Goal: Find contact information: Find contact information

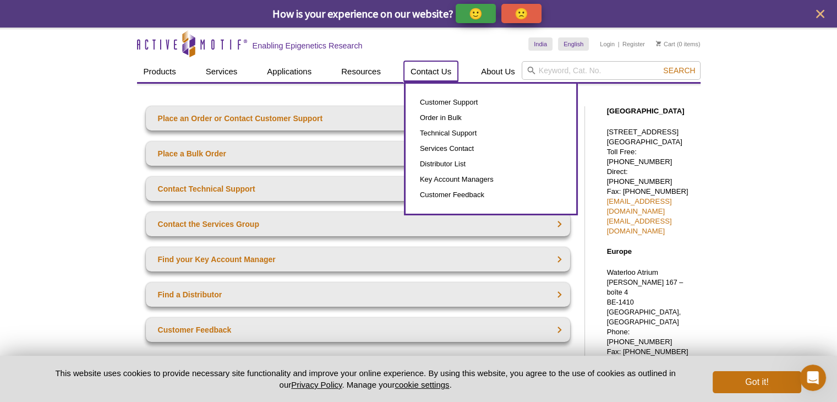
click at [436, 68] on link "Contact Us" at bounding box center [431, 71] width 54 height 21
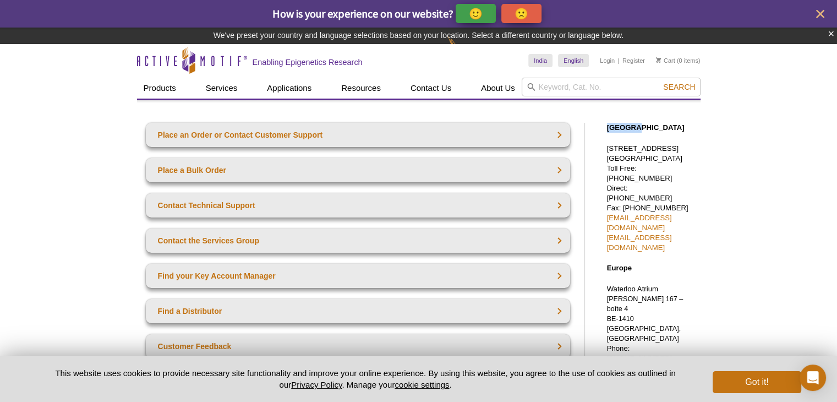
drag, startPoint x: 602, startPoint y: 116, endPoint x: 631, endPoint y: 128, distance: 31.4
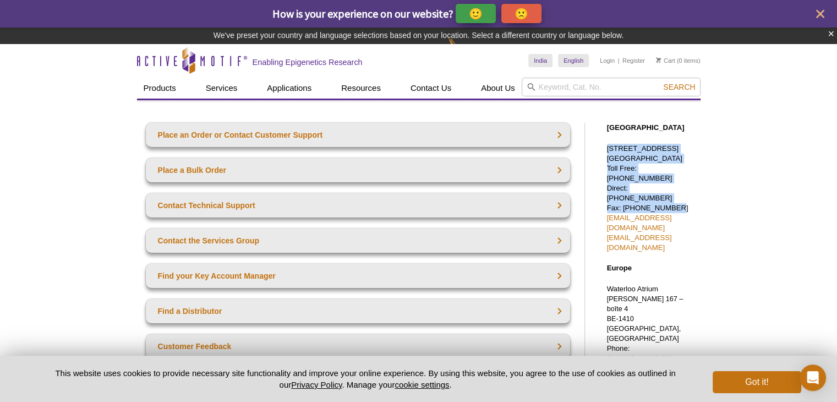
drag, startPoint x: 606, startPoint y: 146, endPoint x: 666, endPoint y: 194, distance: 77.6
copy p "1914 Palomar Oaks Way, Suite 150 Carlsbad, CA 92008 Toll Free: 877 222 9543 Dir…"
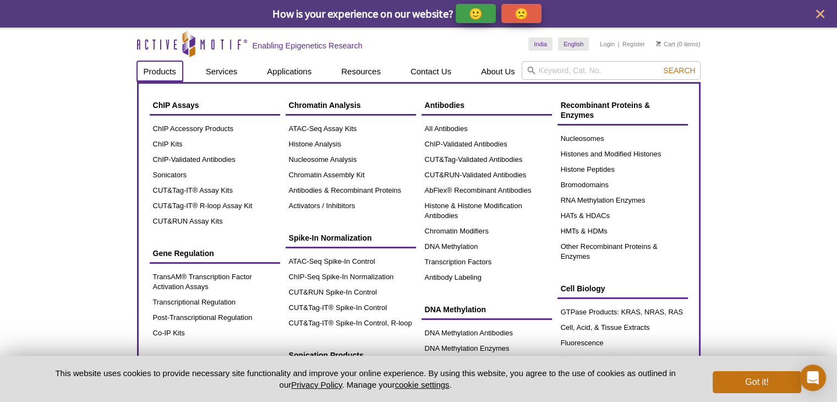
click at [170, 73] on link "Products" at bounding box center [160, 71] width 46 height 21
click at [176, 68] on link "Products" at bounding box center [160, 71] width 46 height 21
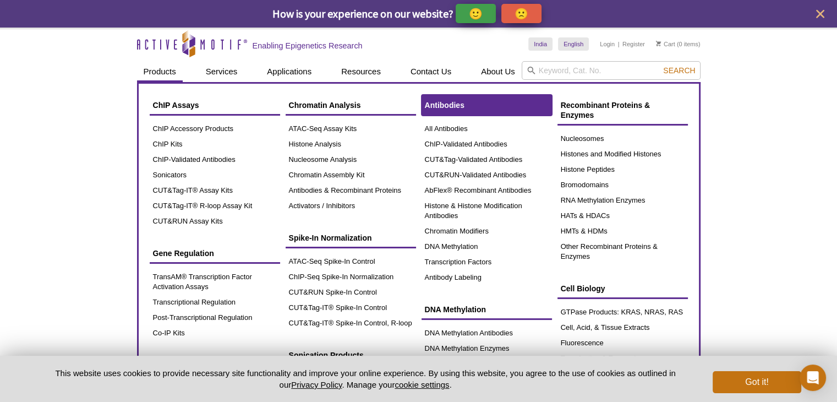
click at [454, 110] on link "Antibodies" at bounding box center [487, 105] width 130 height 21
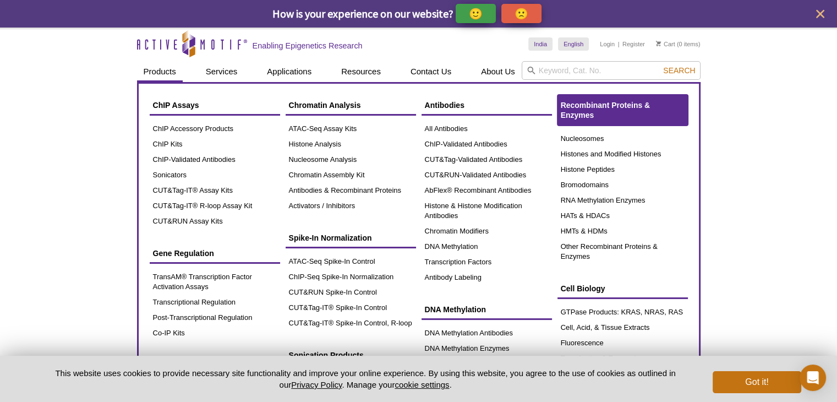
click at [588, 114] on span "Recombinant Proteins & Enzymes" at bounding box center [606, 110] width 90 height 19
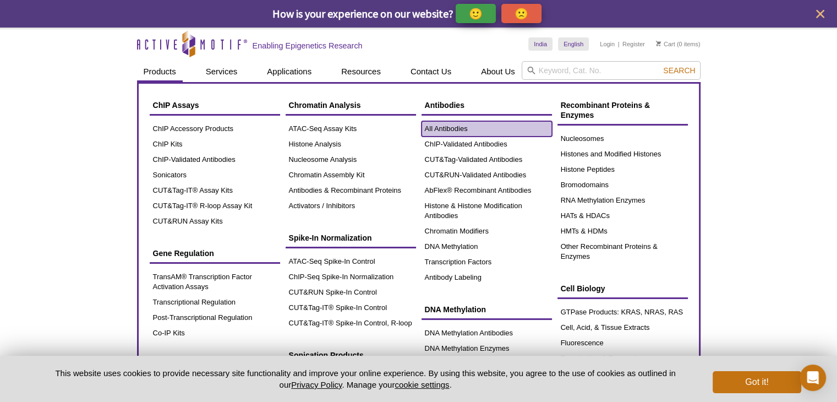
click at [460, 126] on link "All Antibodies" at bounding box center [487, 128] width 130 height 15
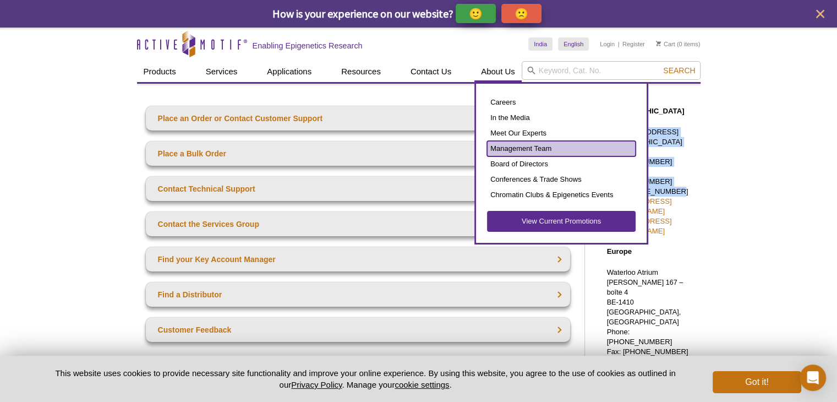
click at [498, 146] on link "Management Team" at bounding box center [561, 148] width 149 height 15
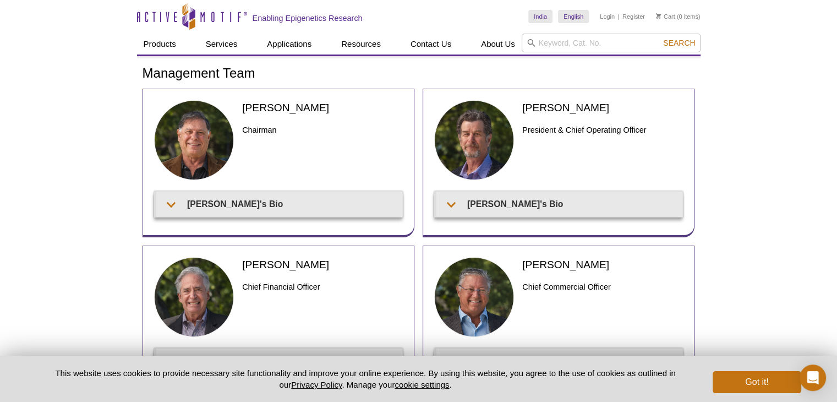
scroll to position [18, 0]
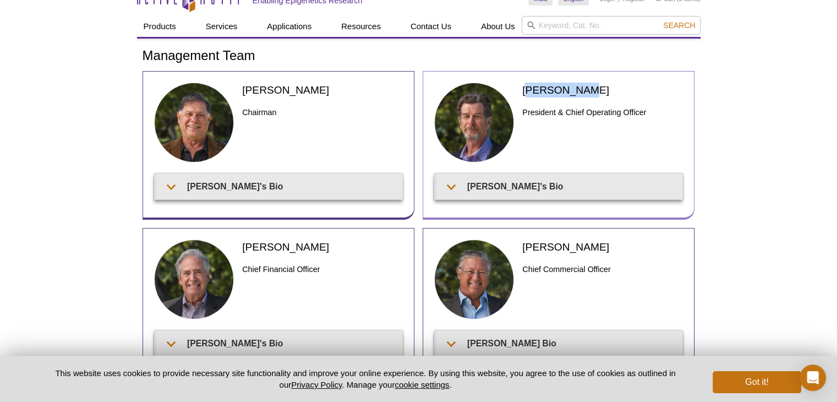
drag, startPoint x: 526, startPoint y: 91, endPoint x: 601, endPoint y: 92, distance: 74.9
click at [601, 92] on h2 "[PERSON_NAME]" at bounding box center [603, 90] width 160 height 15
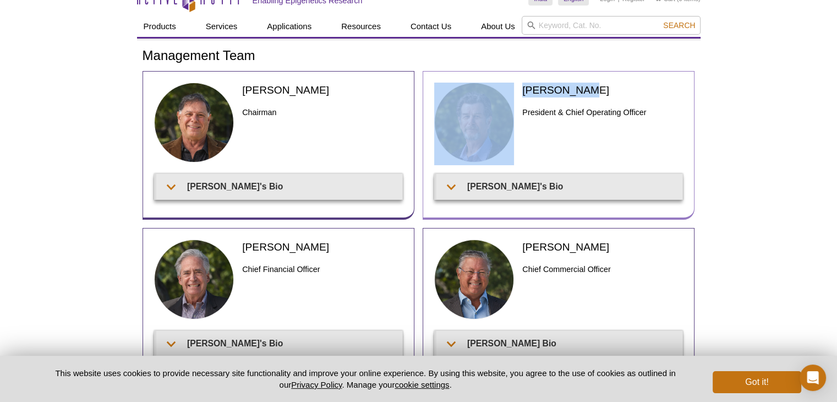
drag, startPoint x: 516, startPoint y: 91, endPoint x: 597, endPoint y: 90, distance: 80.9
click at [597, 90] on div "[PERSON_NAME] President & Chief Operating Officer" at bounding box center [558, 128] width 249 height 91
copy div "[PERSON_NAME]"
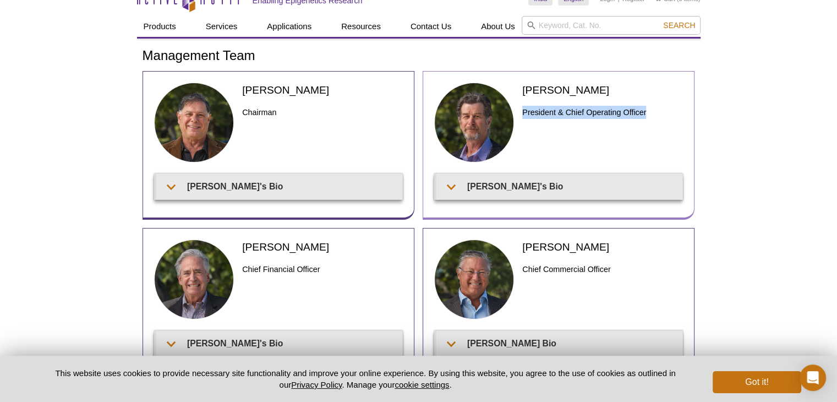
drag, startPoint x: 523, startPoint y: 112, endPoint x: 648, endPoint y: 112, distance: 125.5
click at [648, 112] on h3 "President & Chief Operating Officer" at bounding box center [603, 112] width 160 height 13
copy h3 "President & Chief Operating Officer"
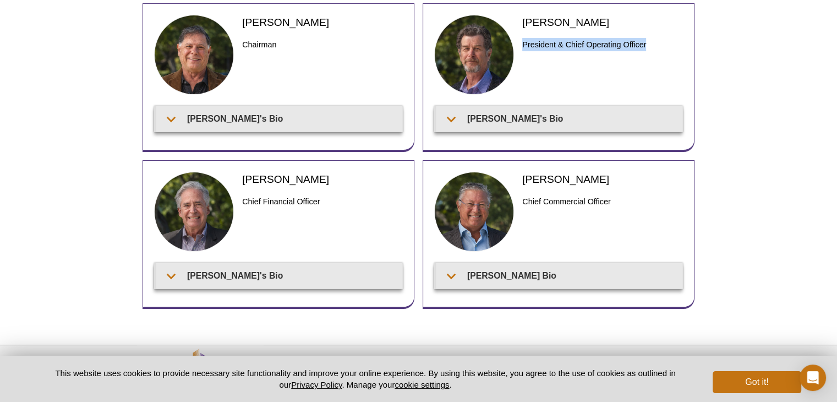
scroll to position [116, 0]
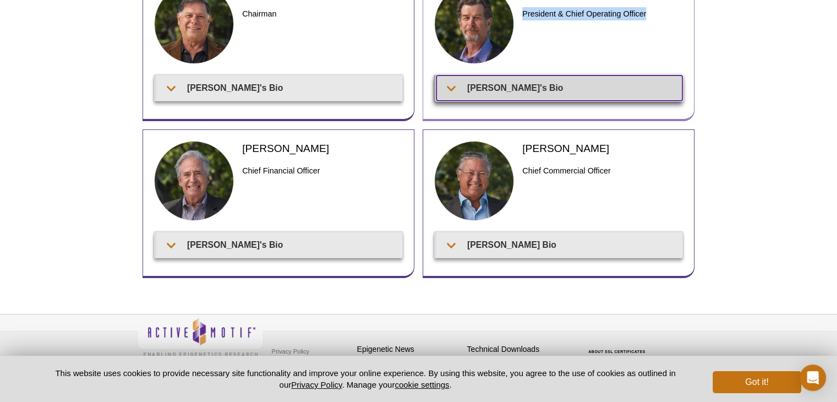
click at [508, 88] on summary "[PERSON_NAME]'s Bio" at bounding box center [560, 87] width 246 height 25
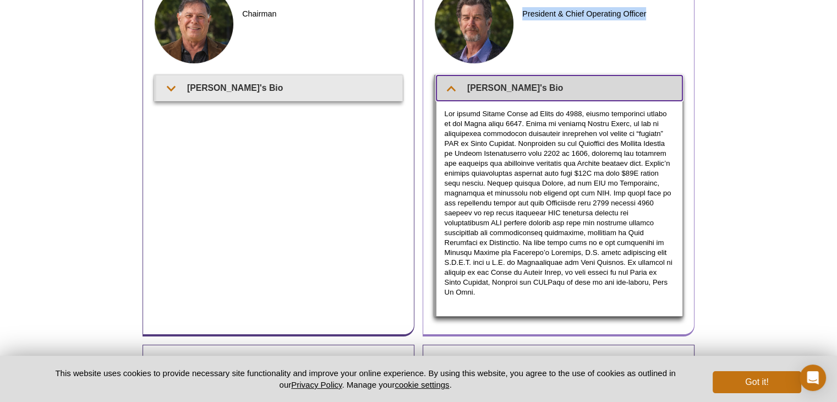
click at [508, 88] on summary "[PERSON_NAME]'s Bio" at bounding box center [560, 87] width 246 height 25
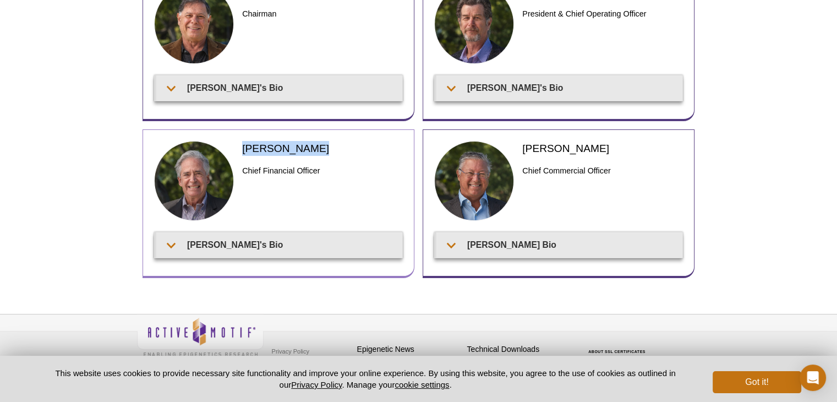
drag, startPoint x: 244, startPoint y: 148, endPoint x: 305, endPoint y: 152, distance: 60.7
click at [305, 152] on h2 "[PERSON_NAME]" at bounding box center [322, 148] width 160 height 15
copy h2 "[PERSON_NAME]"
drag, startPoint x: 243, startPoint y: 168, endPoint x: 328, endPoint y: 173, distance: 85.5
click at [328, 173] on h3 "Chief Financial Officer" at bounding box center [322, 170] width 160 height 13
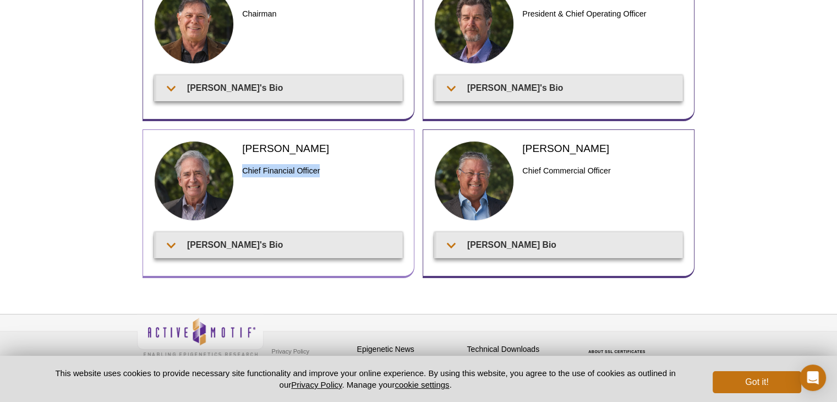
copy h3 "Chief Financial Officer"
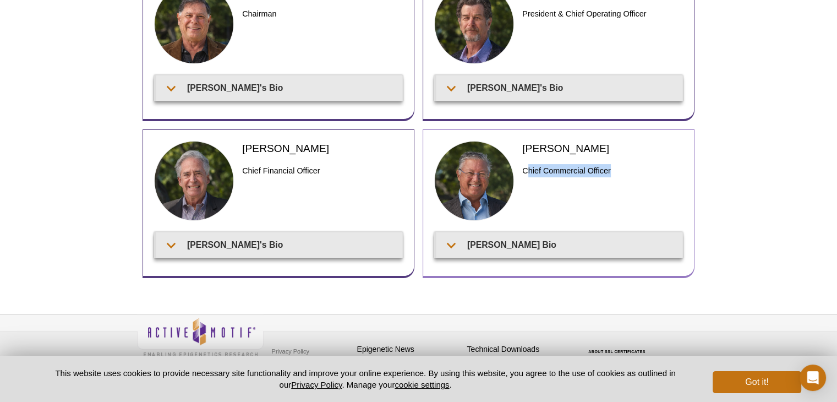
drag, startPoint x: 525, startPoint y: 172, endPoint x: 616, endPoint y: 174, distance: 90.3
click at [616, 174] on h3 "Chief Commercial Officer" at bounding box center [603, 170] width 160 height 13
drag, startPoint x: 524, startPoint y: 171, endPoint x: 617, endPoint y: 175, distance: 93.7
click at [617, 175] on h3 "Chief Commercial Officer" at bounding box center [603, 170] width 160 height 13
copy h3 "Chief Commercial Officer"
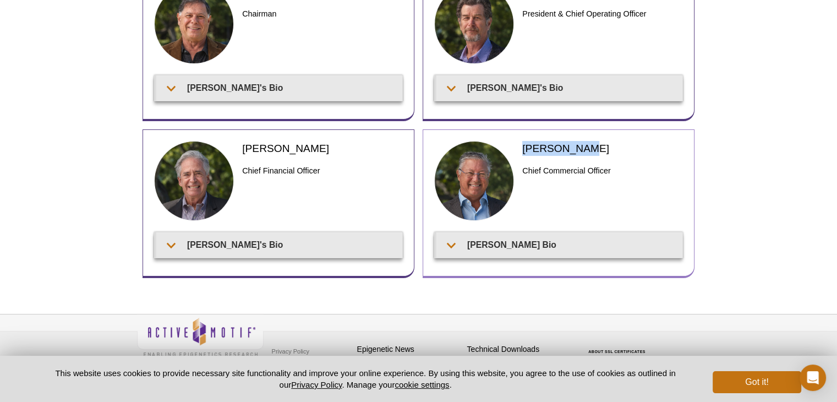
drag, startPoint x: 525, startPoint y: 149, endPoint x: 575, endPoint y: 148, distance: 50.1
click at [575, 148] on h2 "[PERSON_NAME]" at bounding box center [603, 148] width 160 height 15
copy h2 "[PERSON_NAME]"
